Goal: Find specific page/section: Find specific page/section

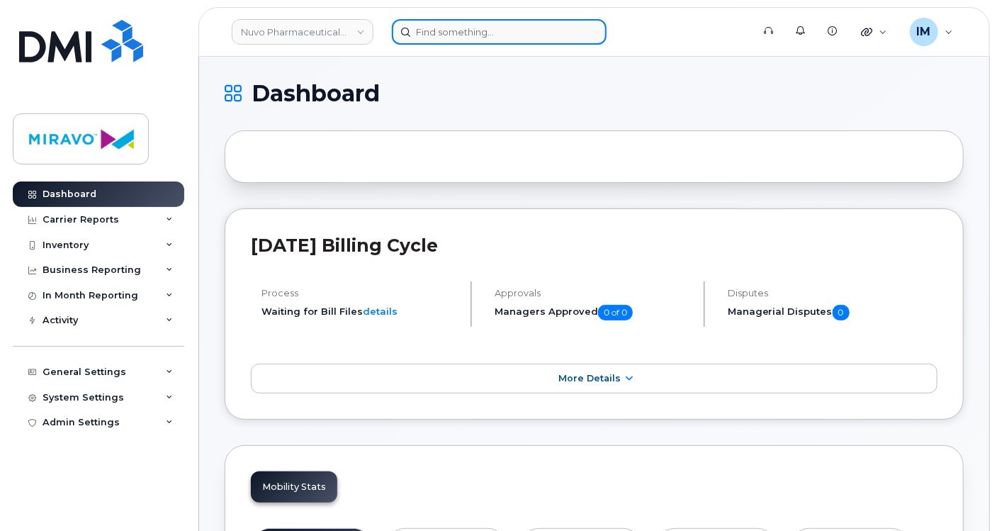
click at [427, 28] on input at bounding box center [499, 32] width 215 height 26
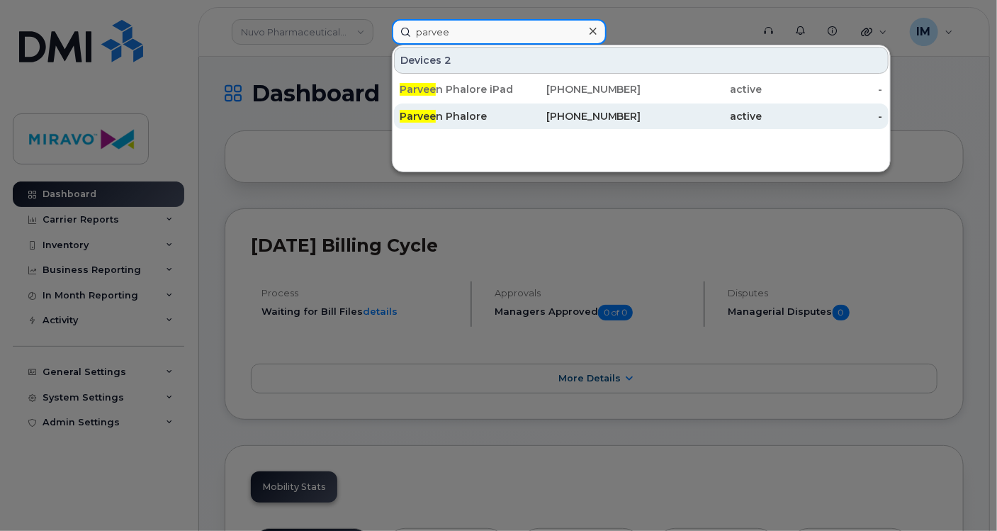
type input "parvee"
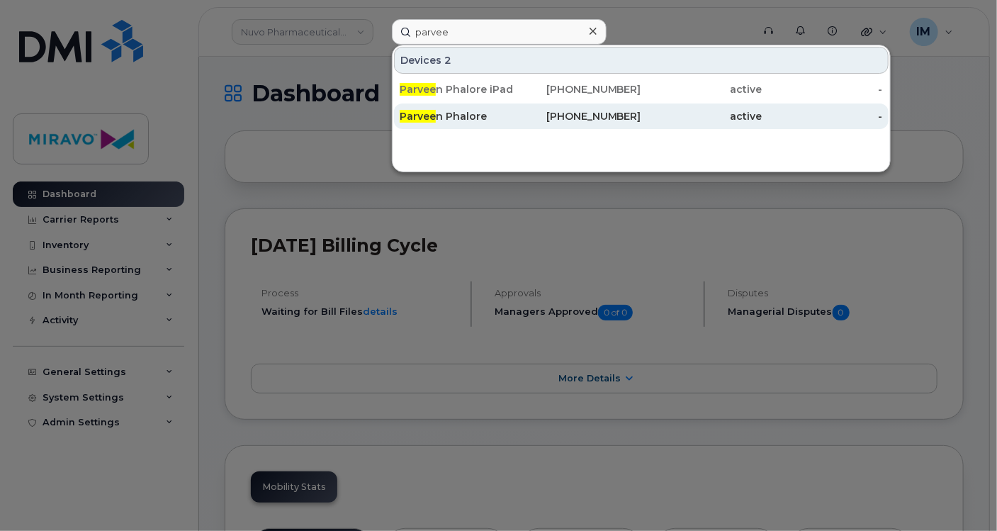
click at [470, 124] on div "Parvee n Phalore" at bounding box center [460, 116] width 120 height 26
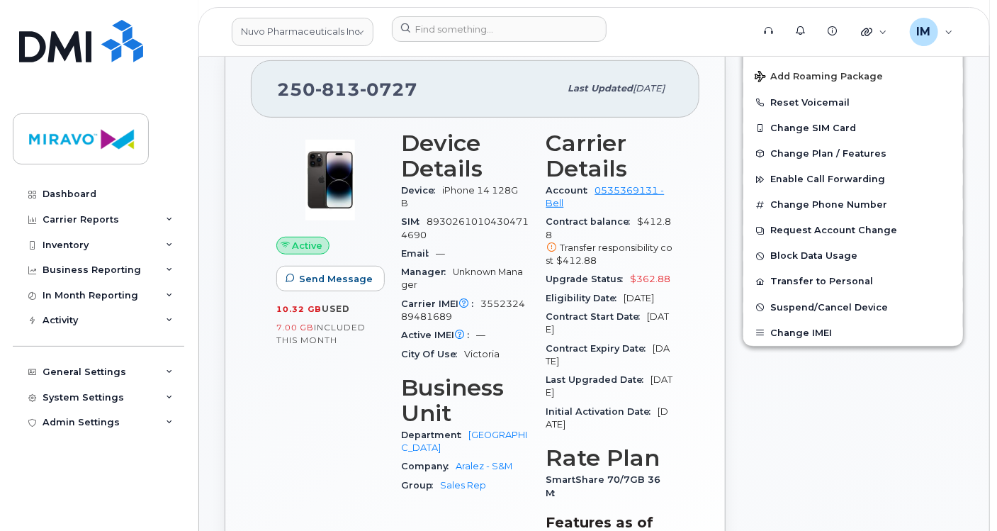
scroll to position [299, 0]
